Goal: Task Accomplishment & Management: Manage account settings

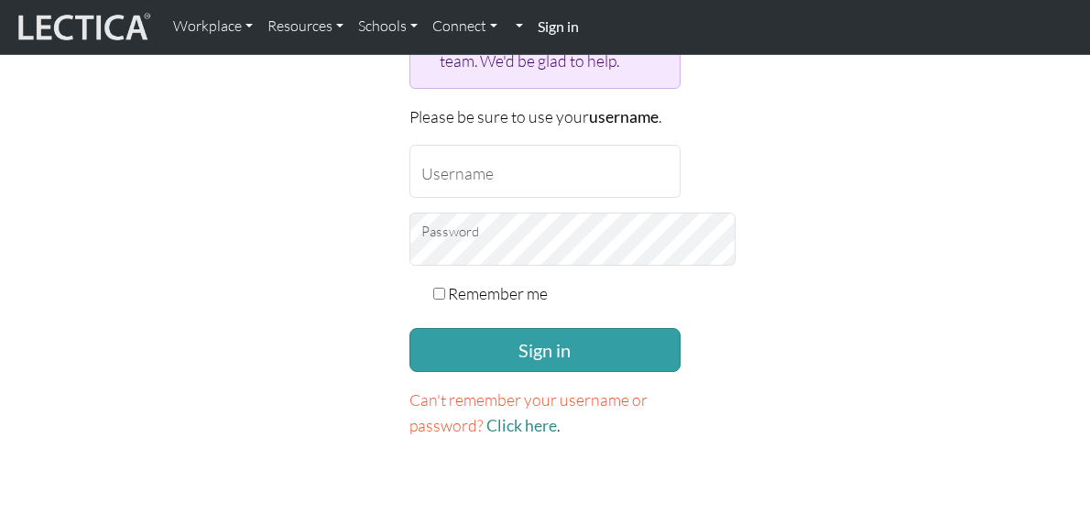
scroll to position [366, 0]
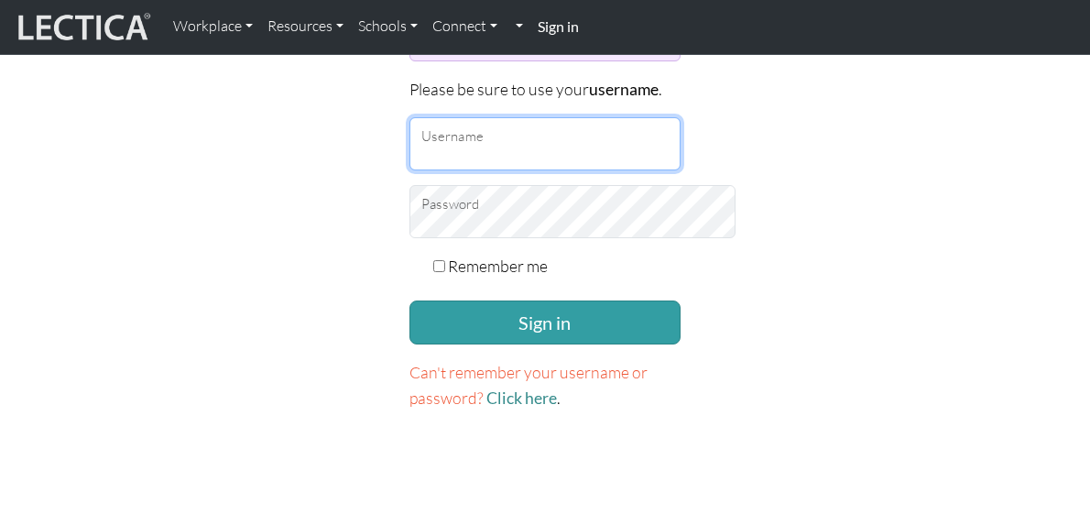
type input "zackvr"
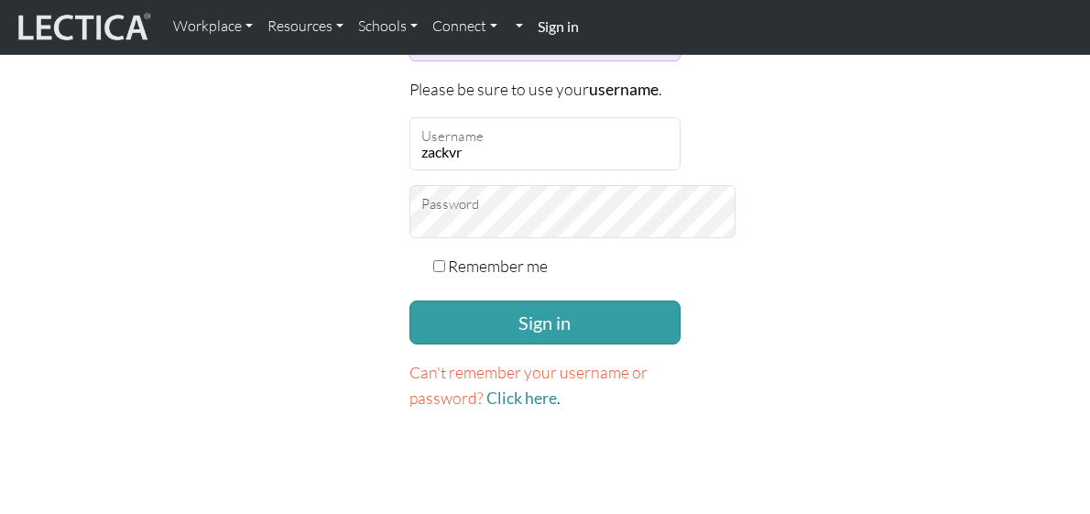
click at [409, 253] on div "Remember me" at bounding box center [544, 266] width 271 height 26
drag, startPoint x: 405, startPoint y: 235, endPoint x: 415, endPoint y: 235, distance: 10.1
click at [409, 253] on div "Remember me" at bounding box center [544, 266] width 271 height 26
click at [433, 260] on input "Remember me" at bounding box center [439, 266] width 12 height 12
checkbox input "true"
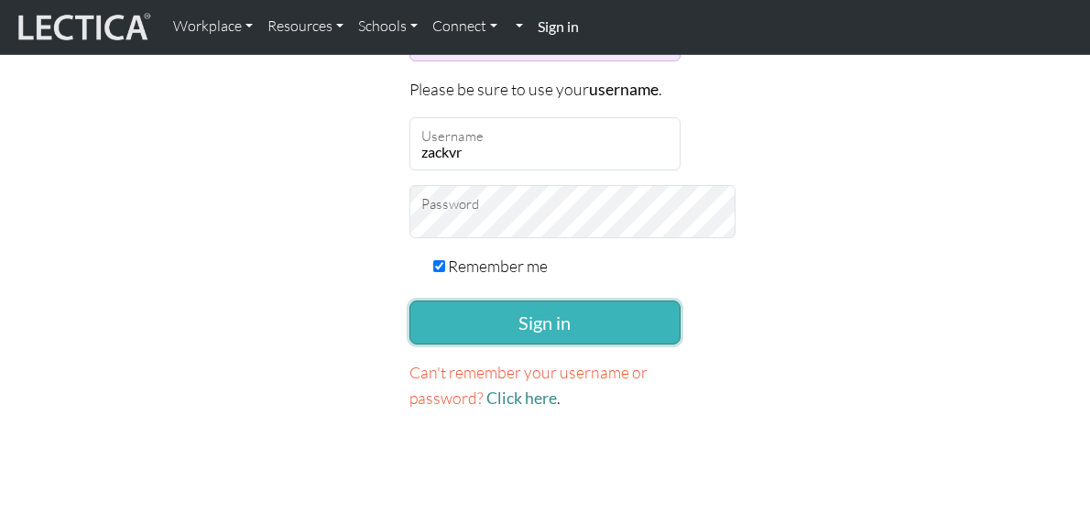
click at [462, 300] on button "Sign in" at bounding box center [544, 322] width 271 height 44
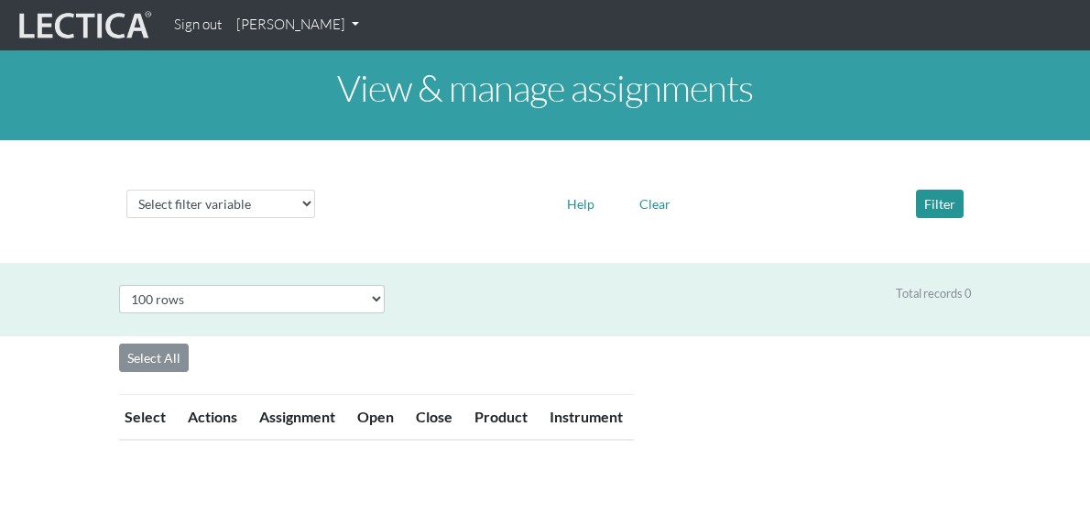
select select "100"
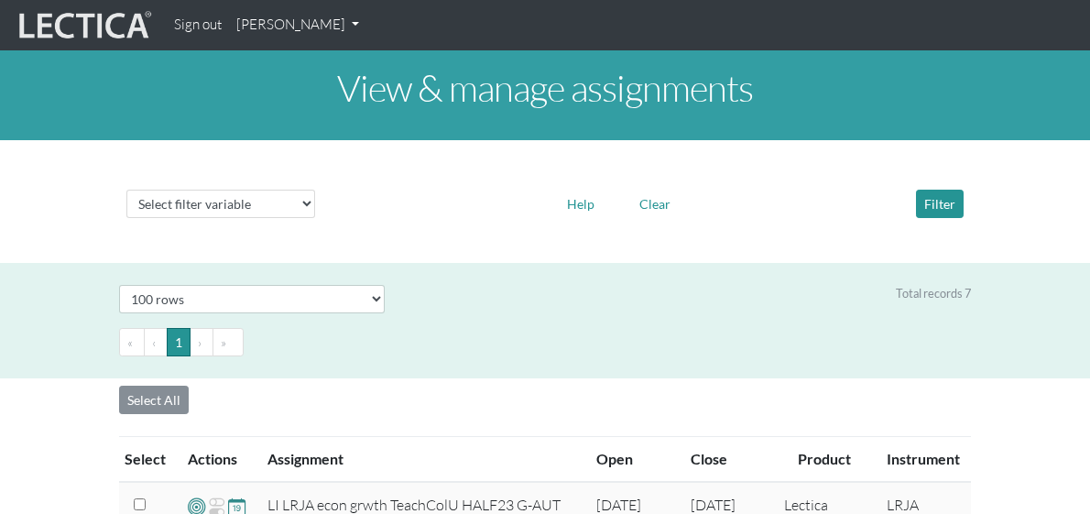
click at [297, 31] on link "[PERSON_NAME]" at bounding box center [297, 25] width 137 height 36
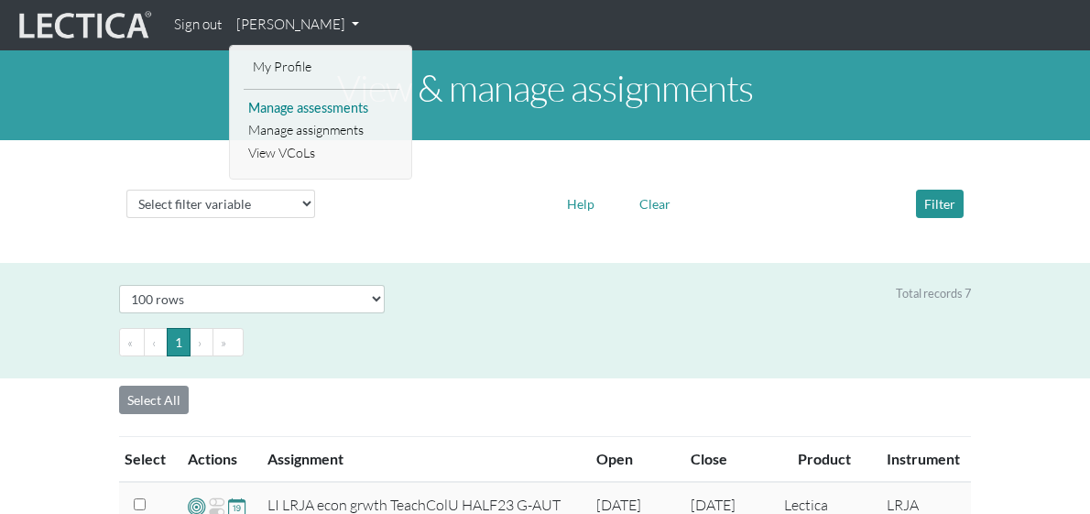
click at [296, 112] on link "Manage assessments" at bounding box center [322, 108] width 156 height 23
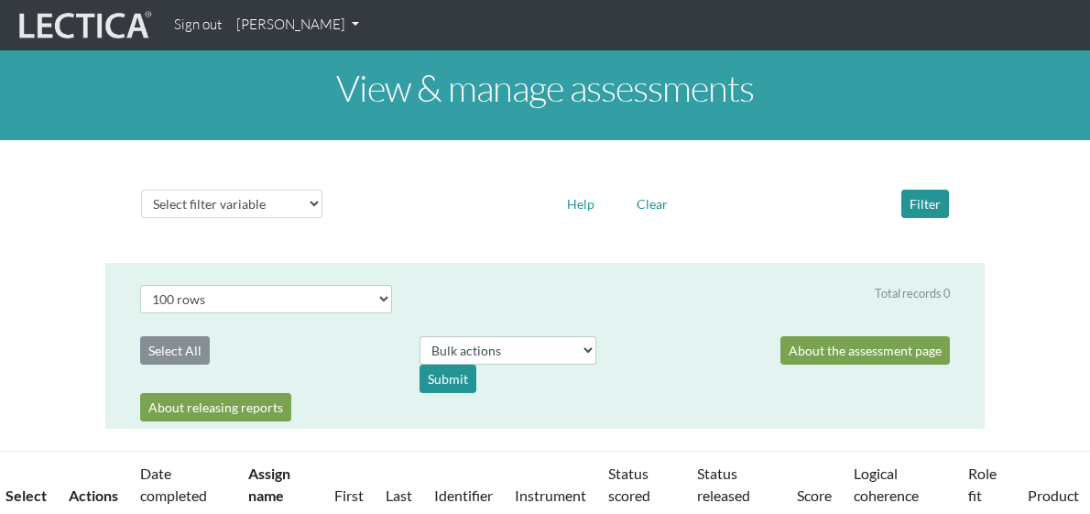
select select "100"
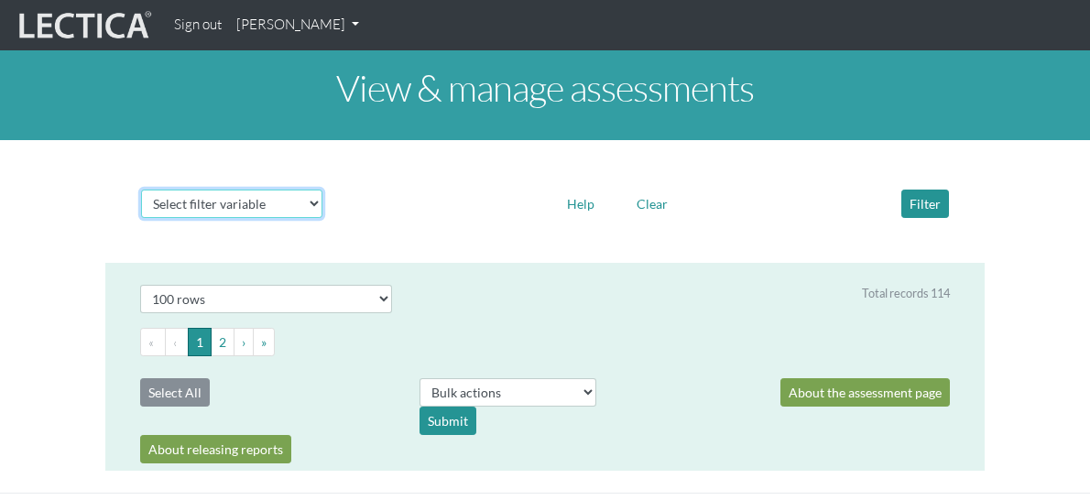
click at [271, 201] on select "Select filter variable Assignment name Date started Date completed First name G…" at bounding box center [231, 204] width 181 height 28
select select "user__first_name"
click at [141, 218] on select "Select filter variable Assignment name Date started Date completed First name G…" at bounding box center [231, 204] width 181 height 28
select select
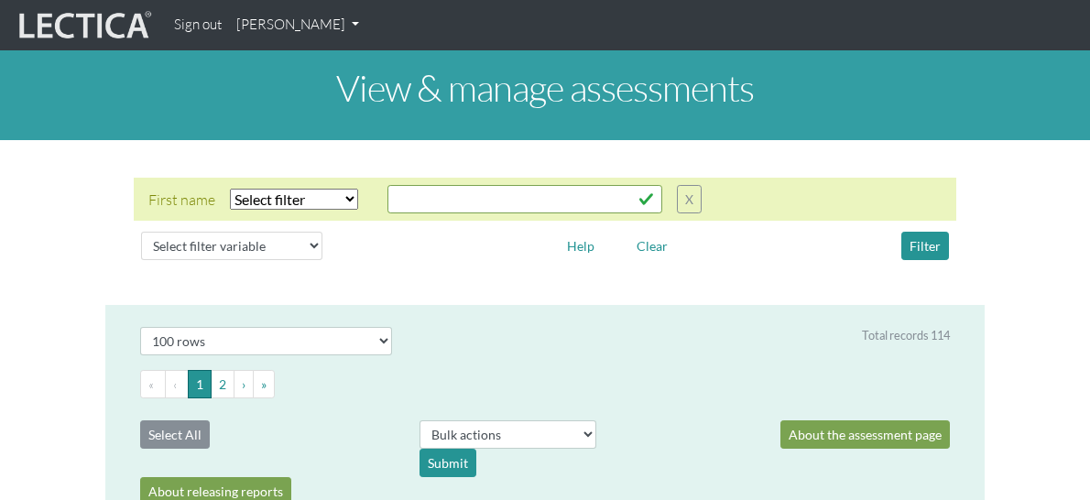
click at [239, 200] on select "Select filter Equals Does not equal Contains Does not contain Starts with Ends …" at bounding box center [294, 199] width 128 height 21
select select "icontains"
click at [230, 189] on select "Select filter Equals Does not equal Contains Does not contain Starts with Ends …" at bounding box center [294, 199] width 128 height 21
click at [387, 195] on input "text" at bounding box center [524, 199] width 275 height 28
click at [949, 248] on button "Filter" at bounding box center [925, 246] width 48 height 28
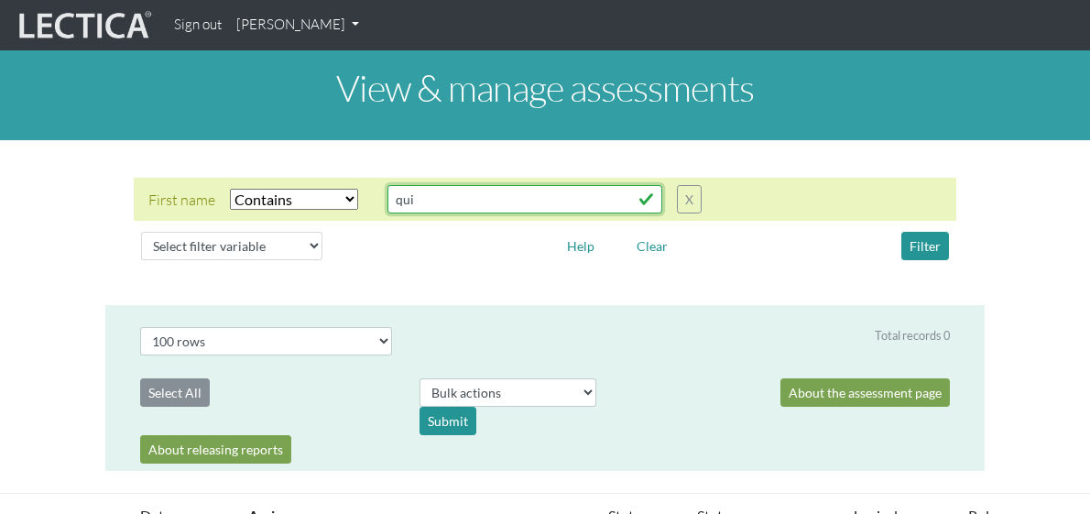
click at [387, 191] on input "qui" at bounding box center [524, 199] width 275 height 28
type input "quix"
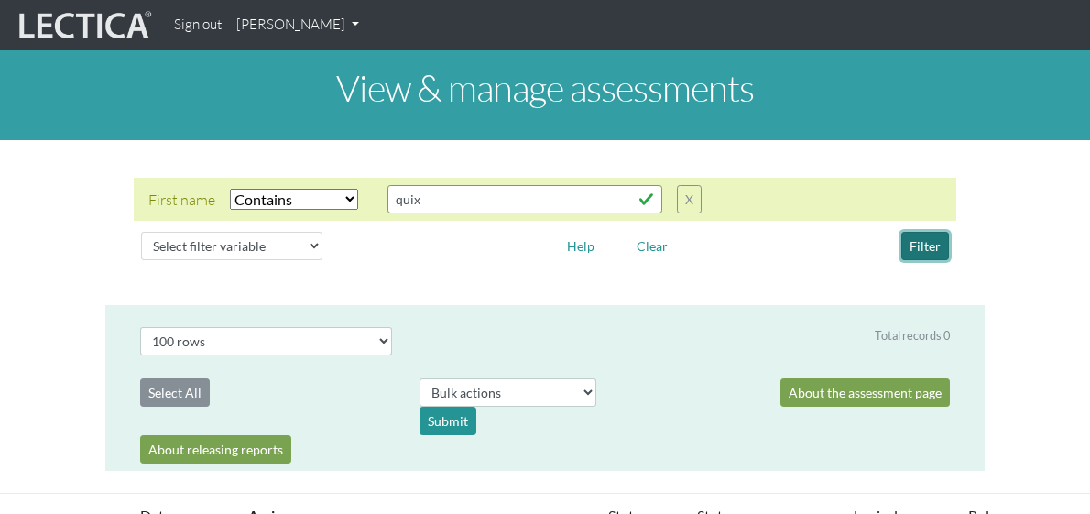
click at [949, 245] on button "Filter" at bounding box center [925, 246] width 48 height 28
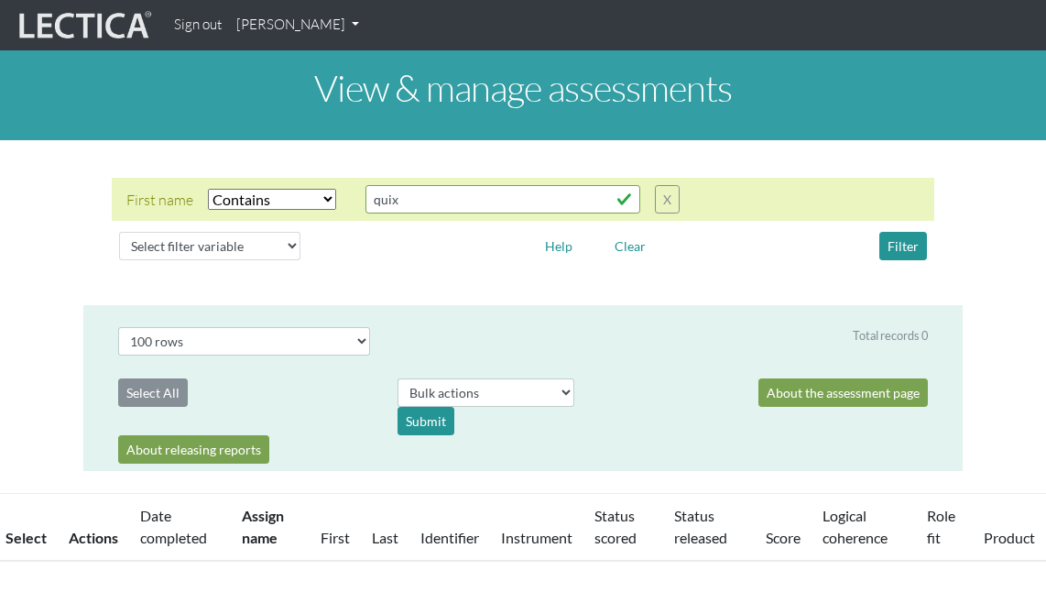
click at [51, 250] on div "First name Select filter Equals Does not equal Contains Does not contain Starts…" at bounding box center [523, 223] width 1046 height 136
click at [670, 212] on button "X" at bounding box center [667, 199] width 25 height 28
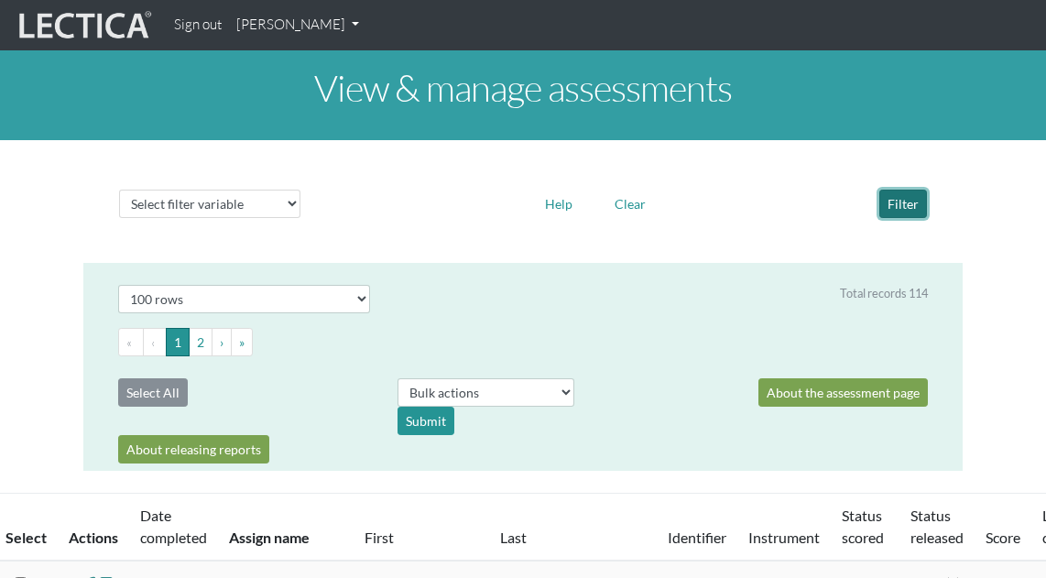
click at [892, 206] on button "Filter" at bounding box center [903, 204] width 48 height 28
click at [275, 20] on link "[PERSON_NAME]" at bounding box center [297, 25] width 137 height 36
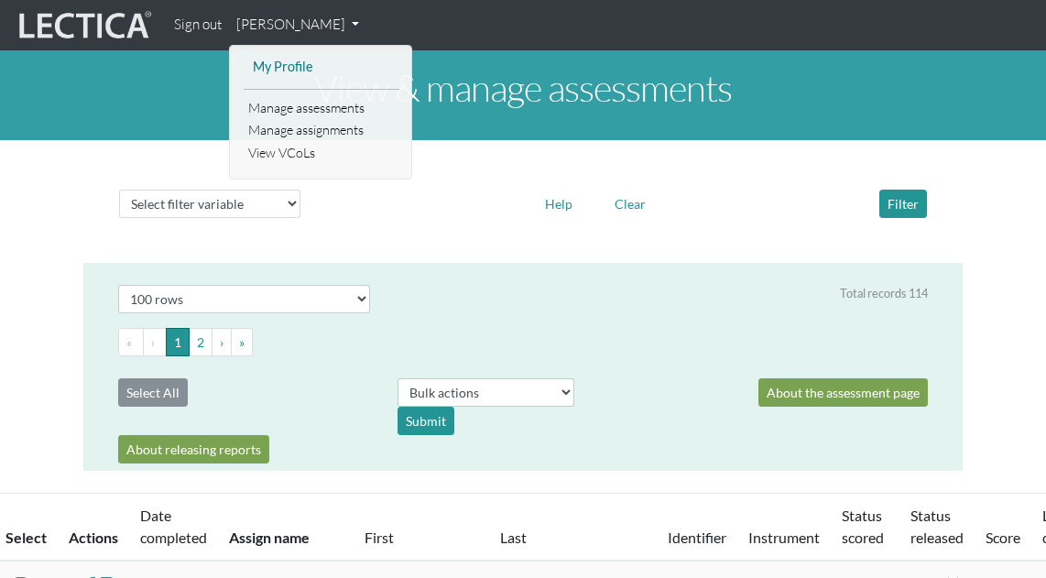
click at [280, 59] on link "My Profile" at bounding box center [321, 67] width 147 height 23
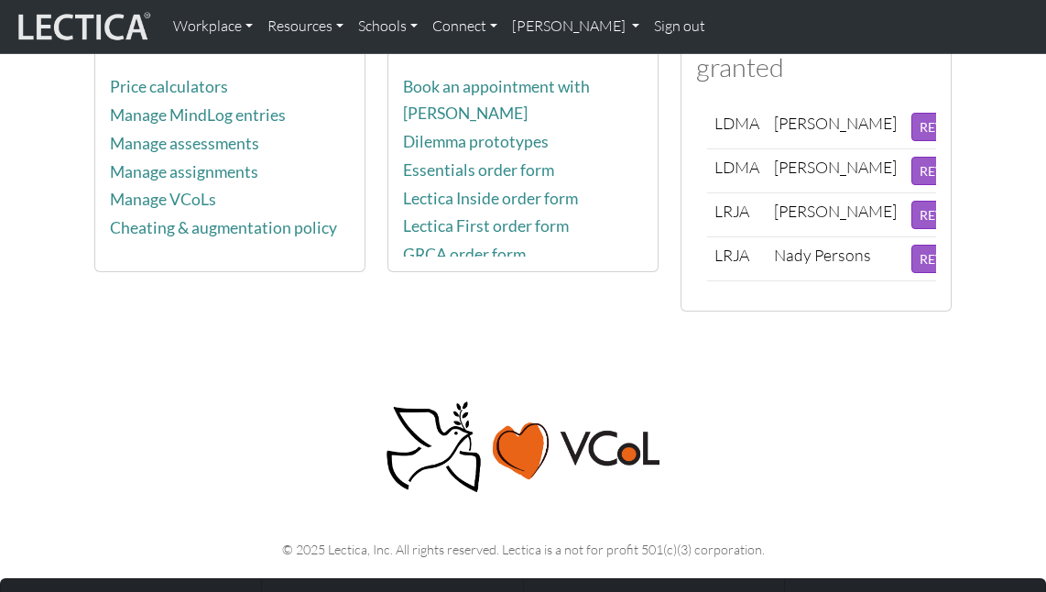
scroll to position [29, 0]
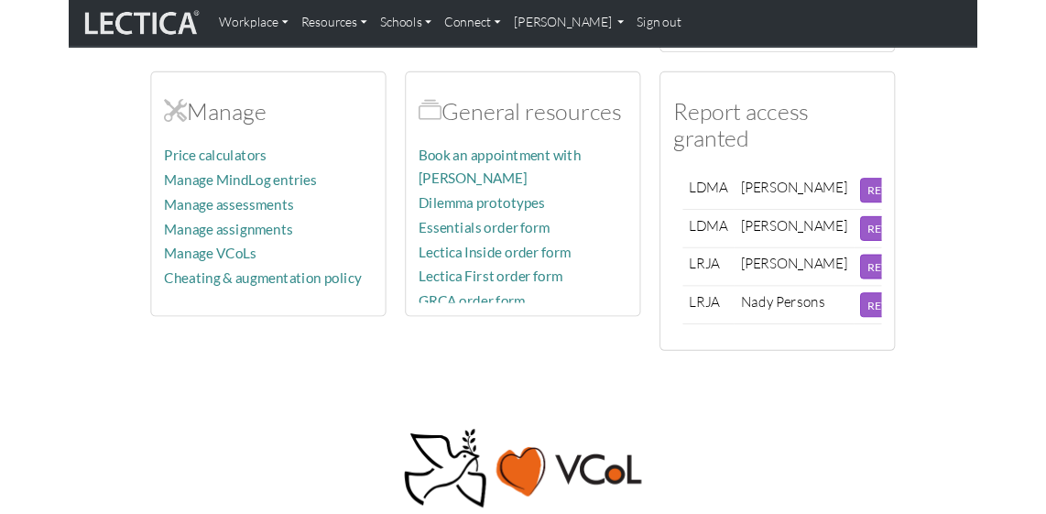
scroll to position [824, 0]
